Goal: Task Accomplishment & Management: Use online tool/utility

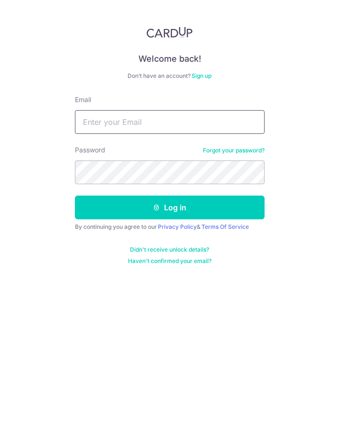
click at [114, 119] on input "Email" at bounding box center [170, 122] width 190 height 24
type input "contact@eyebracesclinic.com"
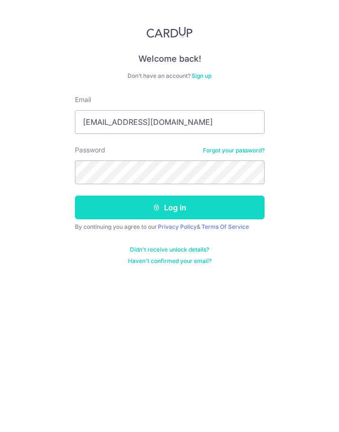
click at [173, 212] on button "Log in" at bounding box center [170, 207] width 190 height 24
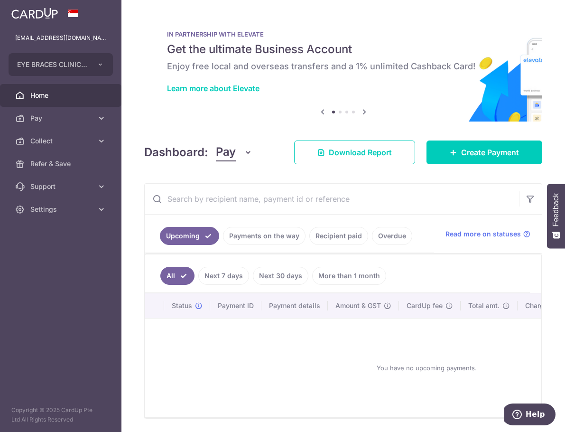
click at [247, 151] on icon "button" at bounding box center [247, 152] width 9 height 9
click at [235, 202] on link "Collect" at bounding box center [265, 201] width 99 height 23
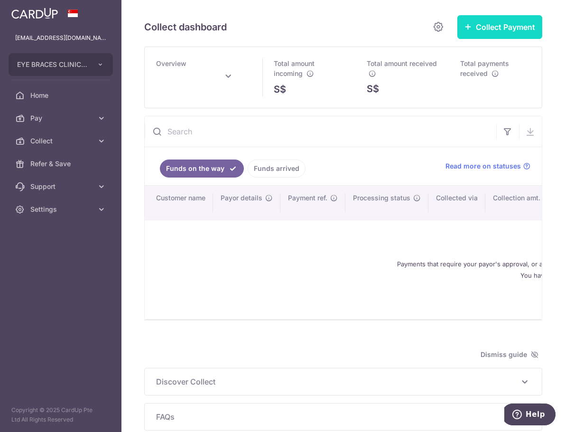
click at [339, 27] on button "Collect Payment" at bounding box center [499, 27] width 85 height 24
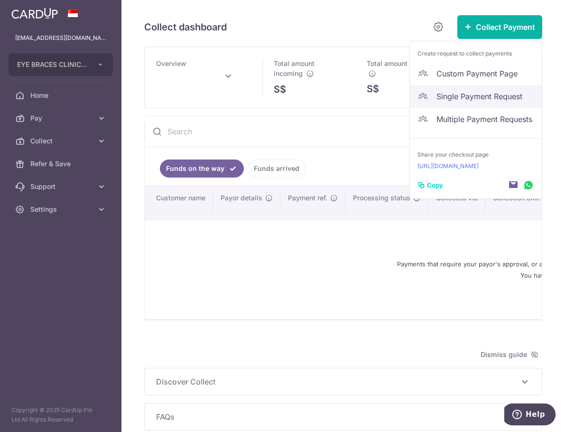
click at [339, 96] on span "Single Payment Request" at bounding box center [485, 96] width 98 height 11
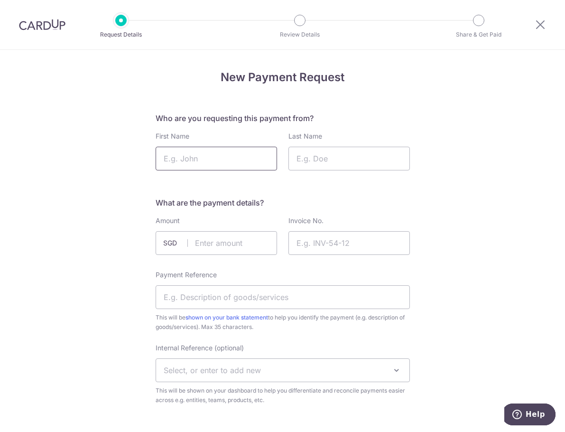
click at [192, 160] on input "First Name" at bounding box center [216, 159] width 121 height 24
type input "Joshua"
click at [307, 163] on input "Last Name" at bounding box center [348, 159] width 121 height 24
type input "[PERSON_NAME]"
click at [213, 242] on input "text" at bounding box center [216, 243] width 121 height 24
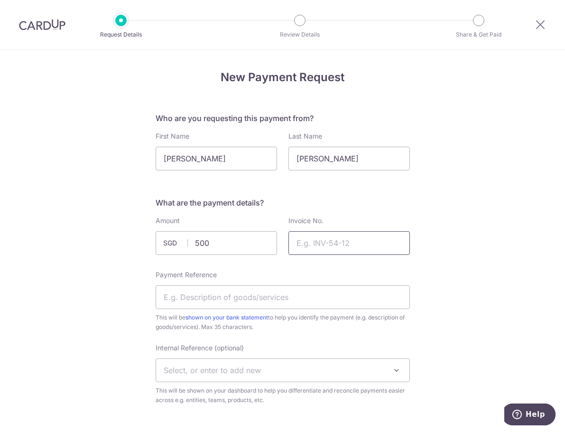
type input "500.00"
click at [310, 246] on input "Invoice No." at bounding box center [348, 243] width 121 height 24
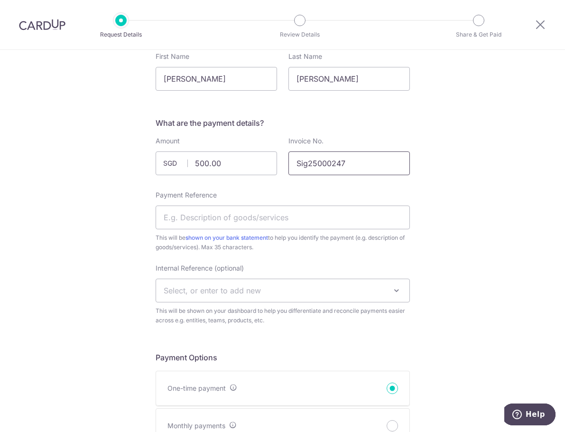
scroll to position [95, 0]
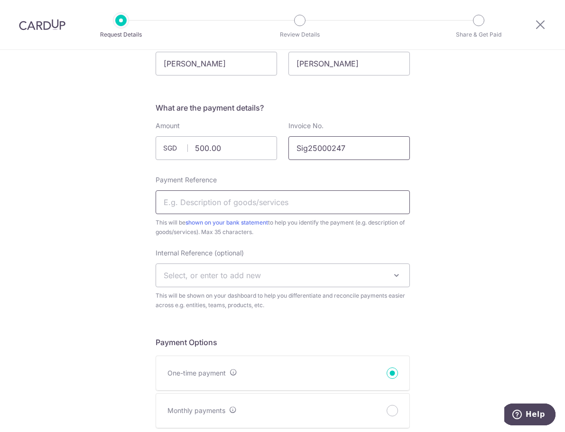
type input "Sig25000247"
click at [227, 201] on input "Payment Reference" at bounding box center [283, 202] width 254 height 24
type input "[MEDICAL_DATA] lenses"
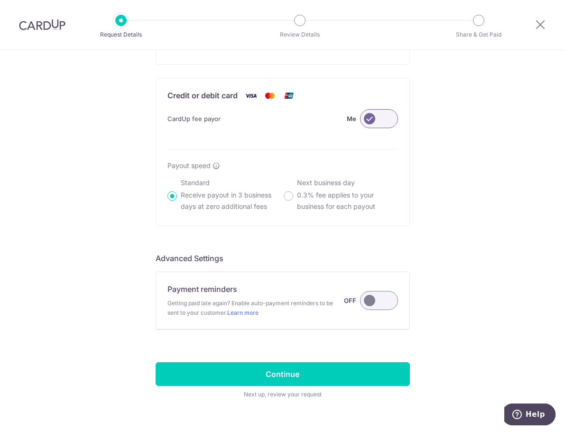
scroll to position [640, 0]
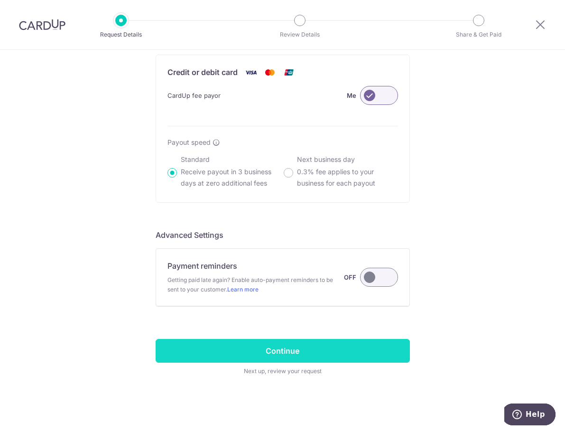
click at [270, 347] on input "Continue" at bounding box center [283, 351] width 254 height 24
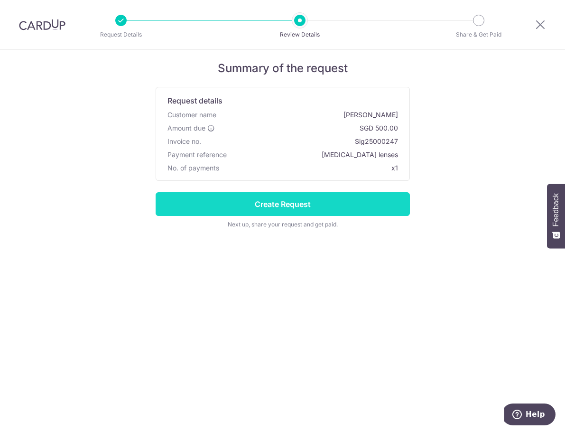
click at [278, 206] on input "Create Request" at bounding box center [283, 204] width 254 height 24
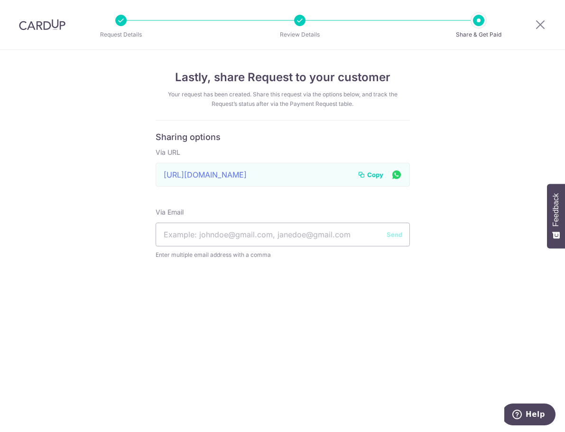
click at [396, 175] on icon at bounding box center [396, 174] width 11 height 12
drag, startPoint x: 350, startPoint y: 170, endPoint x: 228, endPoint y: 168, distance: 121.9
click at [228, 168] on div "https://app.cardup.co/collect/pay_req/33251fef5fe Link to page copied to clipbo…" at bounding box center [283, 175] width 254 height 24
click at [370, 174] on span "Copy" at bounding box center [375, 174] width 16 height 9
click at [296, 188] on form "Sharing options Via URL https://app.cardup.co/collect/pay_req/33251fef5fe Link …" at bounding box center [283, 201] width 254 height 139
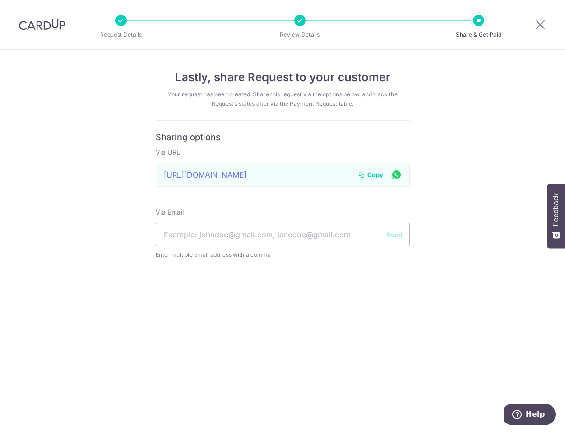
drag, startPoint x: 347, startPoint y: 175, endPoint x: 215, endPoint y: 174, distance: 131.9
click at [219, 175] on div "https://app.cardup.co/collect/pay_req/33251fef5fe Link to page copied to clipbo…" at bounding box center [283, 175] width 254 height 24
drag, startPoint x: 344, startPoint y: 178, endPoint x: 218, endPoint y: 187, distance: 126.0
click at [218, 187] on form "Sharing options Via URL https://app.cardup.co/collect/pay_req/33251fef5fe Link …" at bounding box center [283, 201] width 254 height 139
drag, startPoint x: 164, startPoint y: 176, endPoint x: 277, endPoint y: 174, distance: 112.9
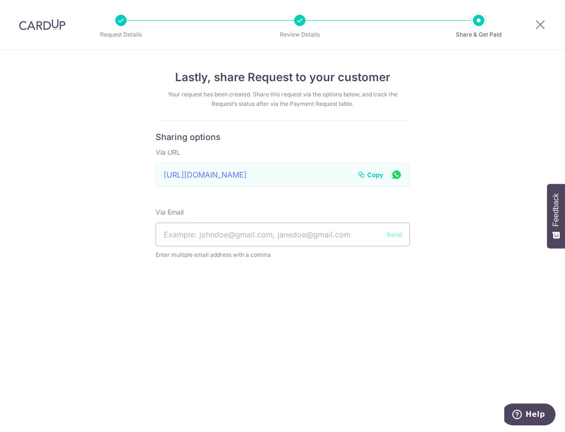
click at [269, 174] on div "https://app.cardup.co/collect/pay_req/33251fef5fe Link to page copied to clipbo…" at bounding box center [283, 175] width 254 height 24
click at [398, 175] on icon at bounding box center [396, 174] width 11 height 12
click at [334, 180] on div "https://app.cardup.co/collect/pay_req/33251fef5fe Link to page copied to clipbo…" at bounding box center [283, 175] width 254 height 24
click at [341, 172] on div "https://app.cardup.co/collect/pay_req/33251fef5fe Link to page copied to clipbo…" at bounding box center [283, 175] width 254 height 24
click at [371, 173] on span "Copy" at bounding box center [375, 174] width 16 height 9
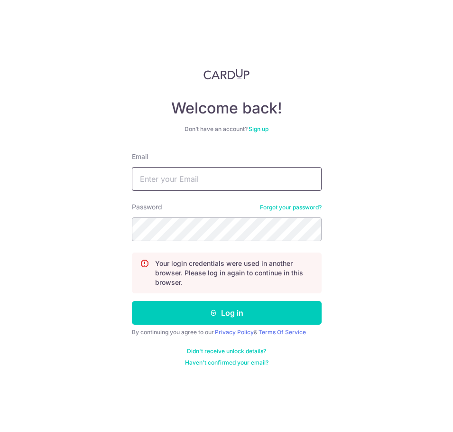
click at [148, 179] on input "Email" at bounding box center [227, 179] width 190 height 24
type input "[EMAIL_ADDRESS][DOMAIN_NAME]"
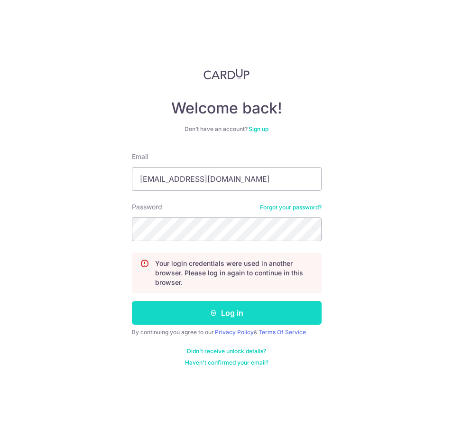
click at [236, 317] on button "Log in" at bounding box center [227, 313] width 190 height 24
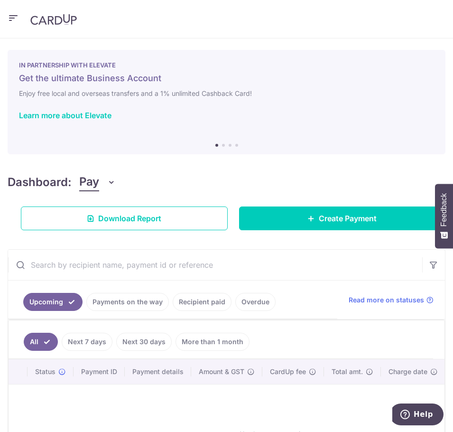
click at [113, 183] on icon "button" at bounding box center [111, 181] width 9 height 9
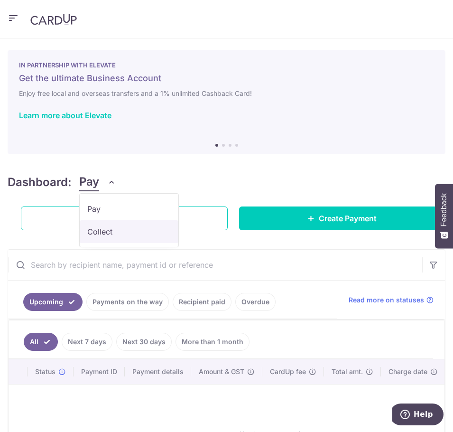
click at [93, 230] on link "Collect" at bounding box center [129, 231] width 99 height 23
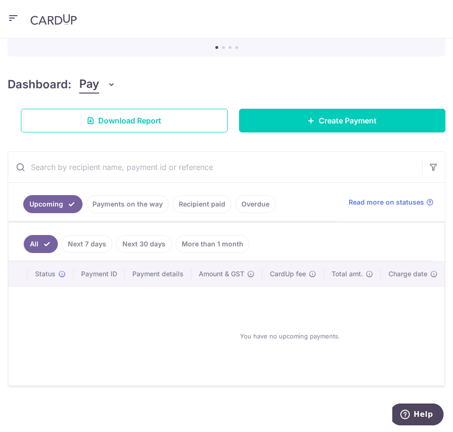
scroll to position [91, 0]
click at [111, 81] on icon "button" at bounding box center [111, 84] width 9 height 9
click at [276, 66] on div "× Pause Schedule Pause all future payments in this series Pause just this one p…" at bounding box center [226, 234] width 453 height 393
click at [47, 162] on input "text" at bounding box center [215, 167] width 414 height 30
type input "Joshua lum"
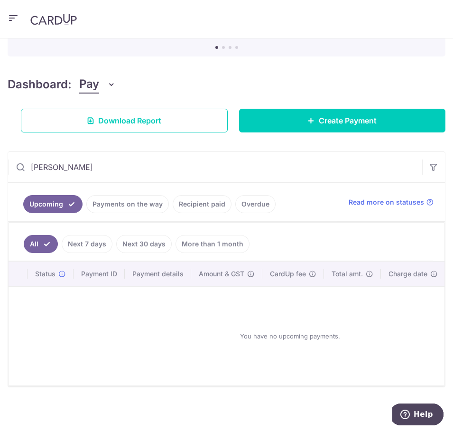
click at [80, 238] on link "Next 7 days" at bounding box center [87, 244] width 51 height 18
click at [20, 163] on icon at bounding box center [20, 166] width 9 height 9
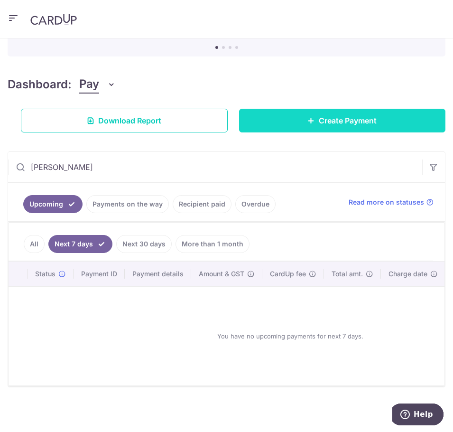
click at [354, 117] on span "Create Payment" at bounding box center [348, 120] width 58 height 11
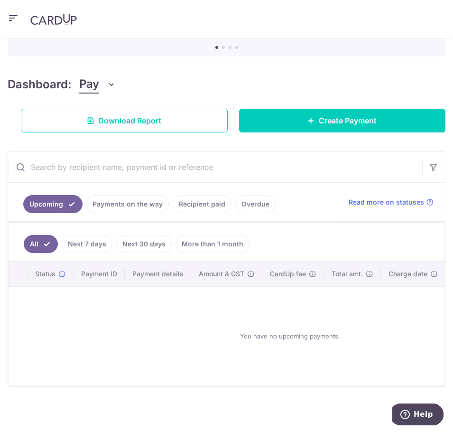
scroll to position [91, 0]
click at [108, 82] on icon "button" at bounding box center [111, 84] width 9 height 9
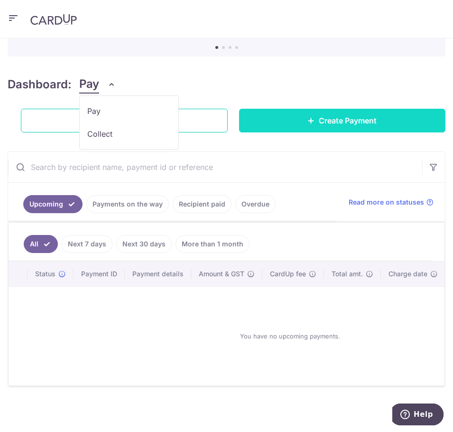
click at [354, 117] on span "Create Payment" at bounding box center [348, 120] width 58 height 11
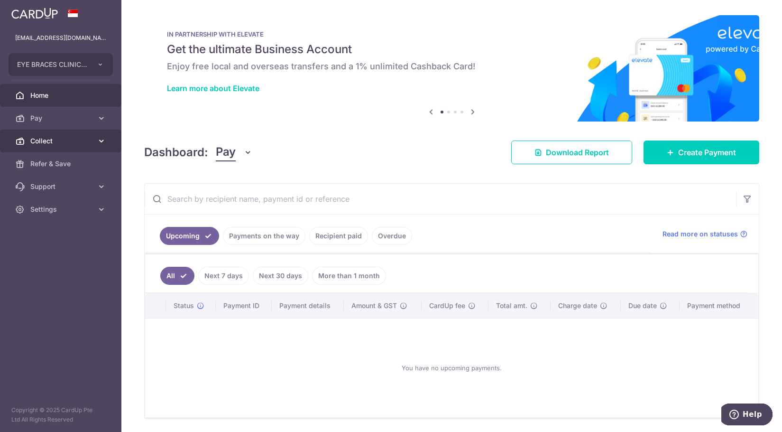
click at [101, 141] on icon at bounding box center [101, 140] width 9 height 9
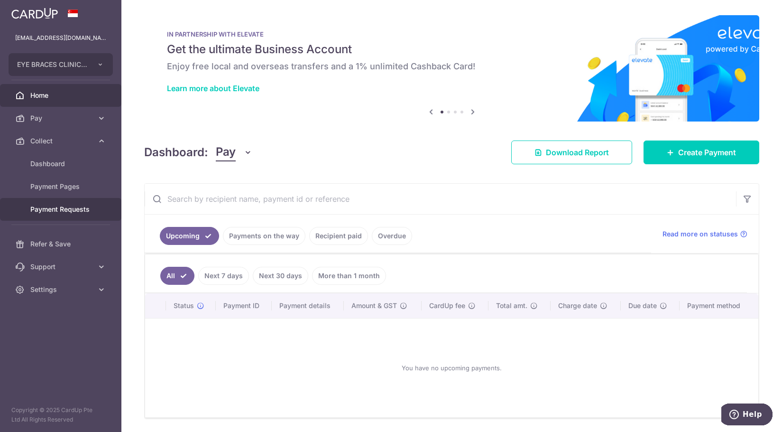
click at [63, 208] on span "Payment Requests" at bounding box center [61, 208] width 63 height 9
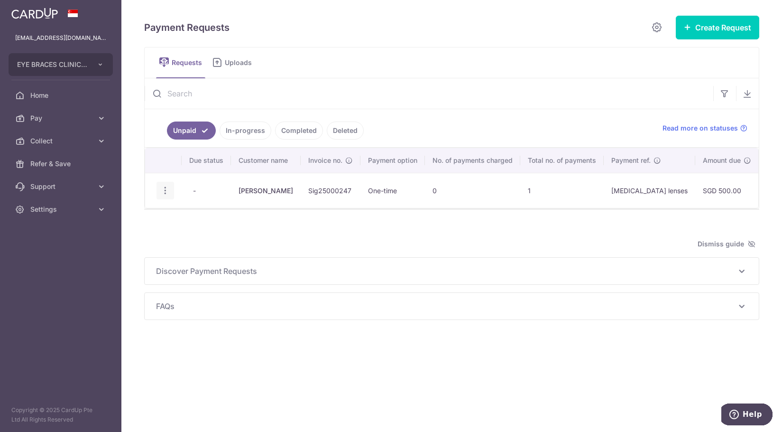
click at [166, 192] on icon "button" at bounding box center [165, 190] width 10 height 10
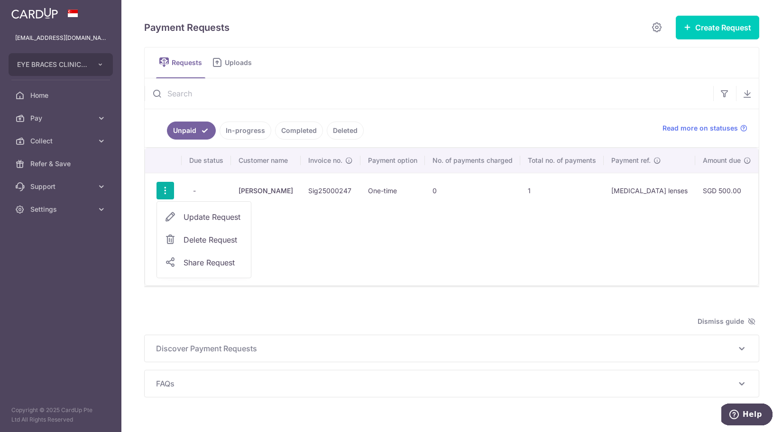
click at [199, 218] on span "Update Request" at bounding box center [214, 216] width 60 height 11
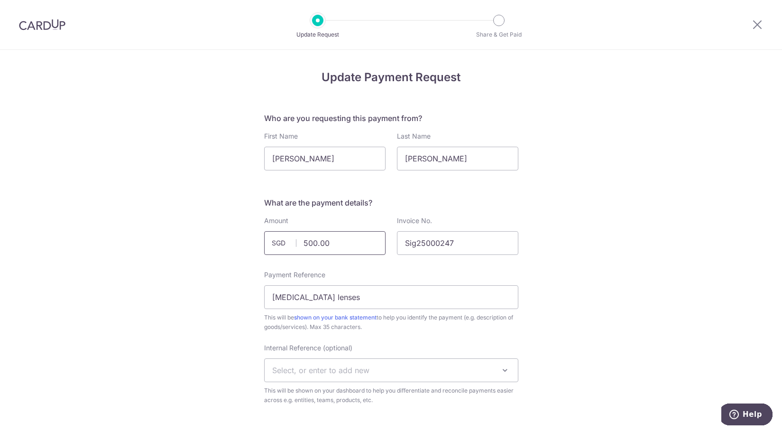
drag, startPoint x: 326, startPoint y: 242, endPoint x: 295, endPoint y: 243, distance: 30.8
click at [295, 243] on input "500.00" at bounding box center [324, 243] width 121 height 24
type input "450.00"
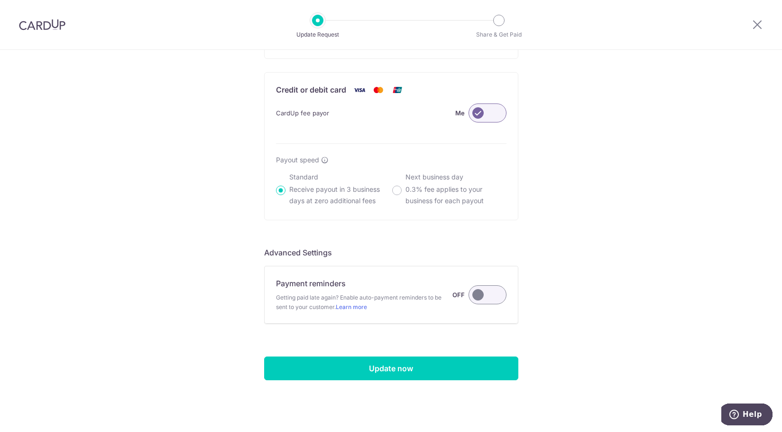
scroll to position [627, 0]
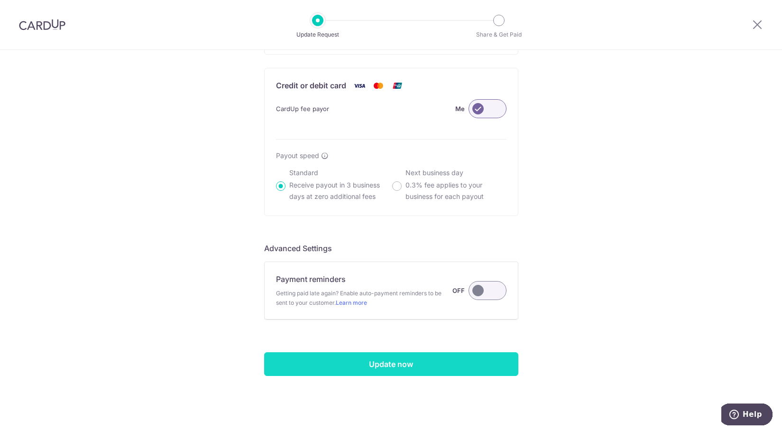
click at [387, 366] on input "Update now" at bounding box center [391, 364] width 254 height 24
